Goal: Navigation & Orientation: Find specific page/section

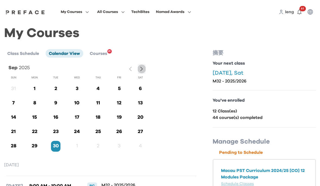
click at [140, 70] on icon "button" at bounding box center [142, 69] width 6 height 6
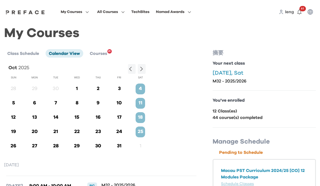
click at [144, 71] on button "button" at bounding box center [142, 69] width 8 height 10
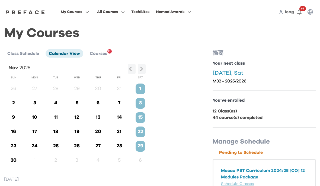
click at [130, 69] on icon "button" at bounding box center [130, 69] width 3 height 5
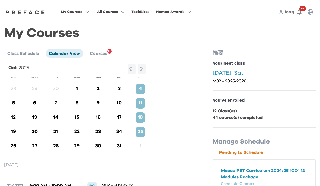
click at [143, 89] on p "4" at bounding box center [139, 88] width 9 height 7
click at [142, 104] on p "11" at bounding box center [139, 103] width 9 height 7
click at [22, 53] on span "Class Schedule" at bounding box center [23, 53] width 32 height 4
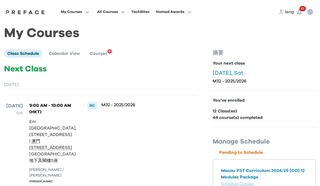
click at [299, 13] on icon "button" at bounding box center [299, 12] width 7 height 7
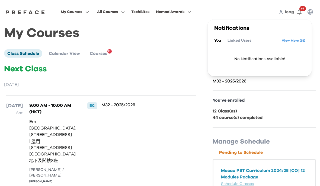
click at [294, 42] on link "View More ( 61 )" at bounding box center [294, 40] width 24 height 9
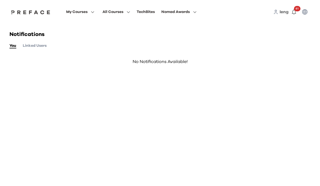
click at [29, 49] on button "Linked Users" at bounding box center [35, 46] width 24 height 6
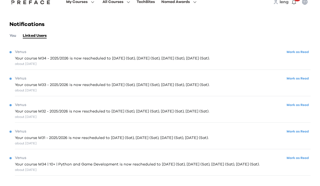
click at [292, 85] on button "Mark as Read" at bounding box center [297, 88] width 25 height 7
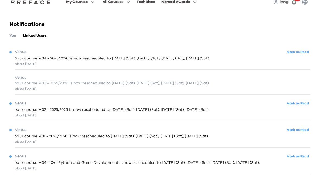
click at [32, 91] on span "Your course M33 - 2025/2026 is now rescheduled to Nov 1 (Sat), Nov 8 (Sat), Nov…" at bounding box center [112, 94] width 195 height 6
click at [11, 59] on div "Venus Mark as Read" at bounding box center [159, 62] width 301 height 7
click at [301, 59] on button "Mark as Read" at bounding box center [297, 62] width 25 height 7
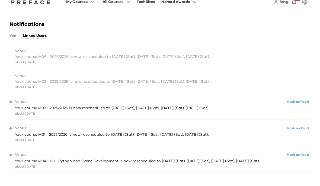
click at [23, 70] on div "about 1 month ago" at bounding box center [112, 72] width 195 height 5
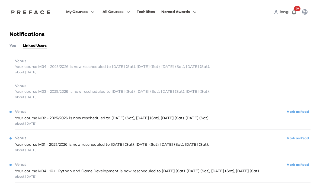
click at [15, 45] on button "You" at bounding box center [12, 46] width 7 height 6
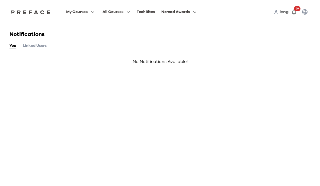
click at [30, 46] on button "Linked Users" at bounding box center [35, 46] width 24 height 6
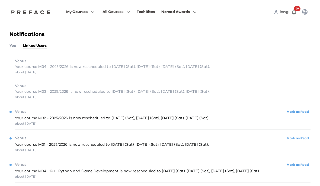
click at [88, 12] on span "My Courses" at bounding box center [76, 12] width 21 height 7
click at [304, 15] on icon "button" at bounding box center [304, 12] width 7 height 7
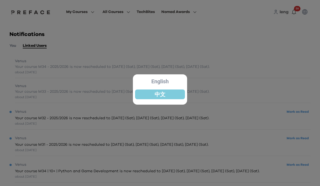
click at [280, 44] on div at bounding box center [160, 93] width 320 height 186
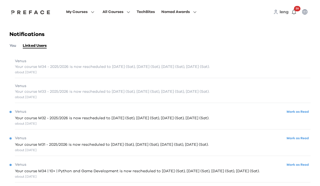
click at [88, 14] on span "My Courses" at bounding box center [76, 12] width 21 height 7
click at [106, 65] on span at bounding box center [80, 64] width 51 height 15
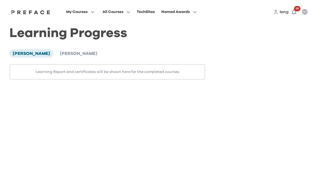
click at [69, 55] on span "[PERSON_NAME]" at bounding box center [78, 53] width 37 height 4
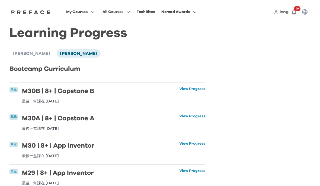
click at [23, 54] on span "[PERSON_NAME]" at bounding box center [31, 53] width 37 height 4
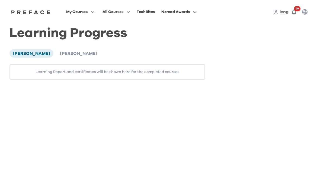
click at [62, 56] on li "[PERSON_NAME]" at bounding box center [79, 53] width 44 height 8
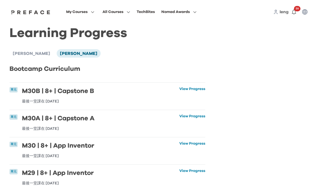
click at [88, 14] on span "My Courses" at bounding box center [76, 12] width 21 height 7
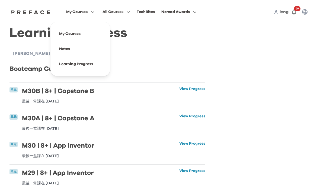
click at [94, 49] on span at bounding box center [80, 48] width 51 height 15
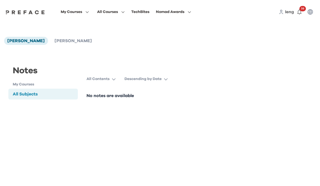
click at [113, 96] on p "No notes are available" at bounding box center [159, 96] width 147 height 7
click at [51, 93] on div "All Subjects" at bounding box center [42, 94] width 69 height 11
click at [105, 96] on p "No notes are available" at bounding box center [159, 96] width 147 height 7
click at [102, 79] on p "All Contents" at bounding box center [97, 78] width 23 height 5
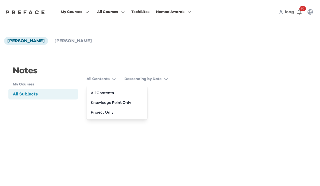
click at [115, 105] on button "Knowledge Point Only" at bounding box center [117, 103] width 56 height 10
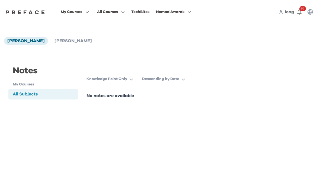
click at [120, 80] on p "Knowledge Point Only" at bounding box center [106, 78] width 41 height 5
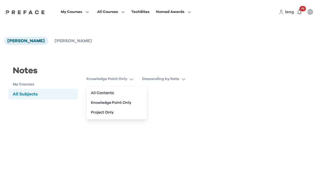
click at [155, 79] on p "Descending by Date" at bounding box center [160, 78] width 37 height 5
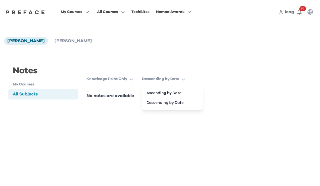
click at [108, 81] on p "Knowledge Point Only" at bounding box center [106, 78] width 41 height 5
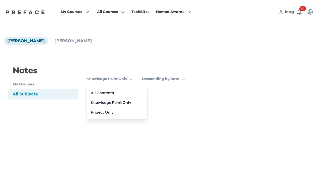
click at [107, 111] on button "Project Only" at bounding box center [117, 113] width 56 height 10
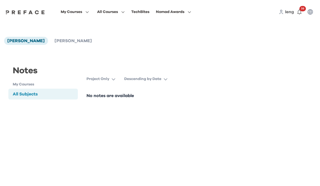
click at [144, 78] on p "Descending by Date" at bounding box center [142, 78] width 37 height 5
click at [118, 13] on span "All Courses" at bounding box center [107, 12] width 21 height 7
click at [134, 34] on span at bounding box center [110, 33] width 51 height 15
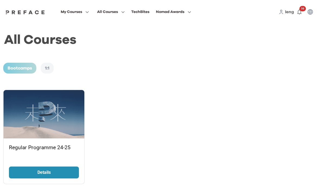
click at [82, 11] on span "My Courses" at bounding box center [71, 12] width 21 height 7
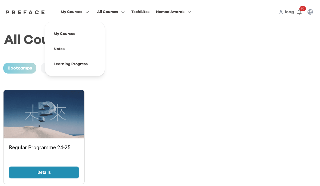
click at [149, 11] on div "TechBites" at bounding box center [140, 12] width 18 height 7
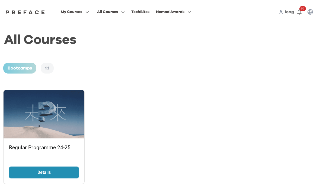
click at [184, 13] on span "Nomad Awards" at bounding box center [170, 12] width 28 height 7
click at [199, 35] on span at bounding box center [173, 33] width 51 height 15
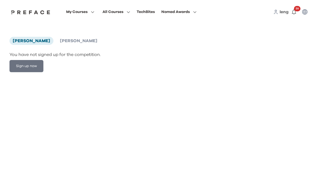
click at [64, 43] on span "[PERSON_NAME]" at bounding box center [78, 41] width 37 height 4
click at [155, 14] on div "TechBites" at bounding box center [146, 12] width 18 height 7
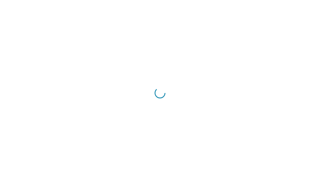
scroll to position [22, 0]
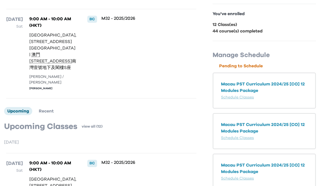
scroll to position [89, 0]
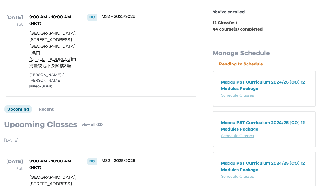
click at [285, 84] on p "Macau PST Curriculum 2024/25 [CO] 12 Modules Package" at bounding box center [264, 85] width 86 height 13
click at [248, 97] on link "Schedule Classes" at bounding box center [237, 96] width 33 height 4
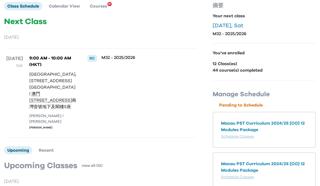
scroll to position [0, 0]
